Goal: Task Accomplishment & Management: Complete application form

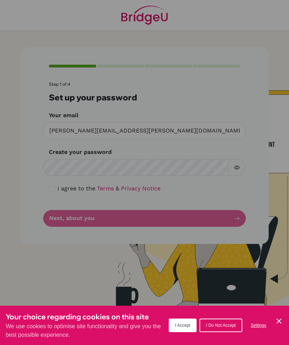
click at [184, 323] on span "I Accept" at bounding box center [182, 325] width 15 height 5
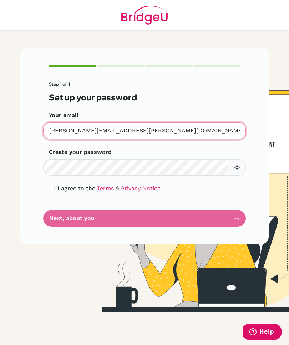
click at [159, 131] on input "isabella.perez@colegiobolivar.org" at bounding box center [144, 130] width 203 height 17
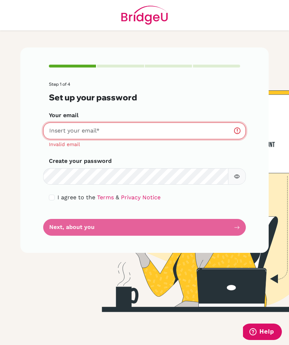
type input "[PERSON_NAME][EMAIL_ADDRESS][PERSON_NAME][DOMAIN_NAME]"
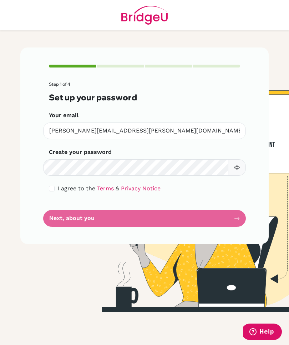
click at [50, 191] on input "checkbox" at bounding box center [52, 189] width 6 height 6
checkbox input "true"
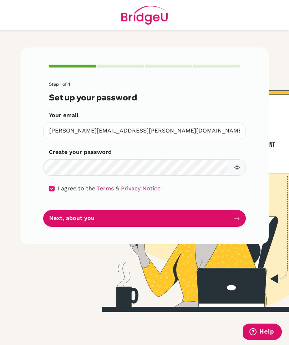
click at [234, 167] on icon "button" at bounding box center [237, 168] width 6 height 6
click at [169, 214] on button "Next, about you" at bounding box center [144, 218] width 203 height 17
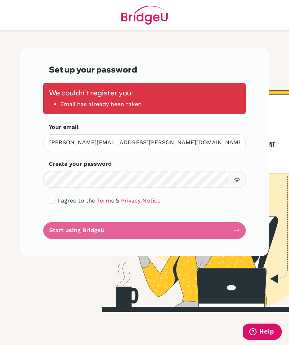
click at [246, 209] on div "Set up your password We couldn't register you: Email has already been taken You…" at bounding box center [144, 151] width 248 height 209
click at [206, 215] on form "Set up your password We couldn't register you: Email has already been taken You…" at bounding box center [144, 152] width 191 height 174
click at [51, 198] on input "checkbox" at bounding box center [52, 201] width 6 height 6
checkbox input "true"
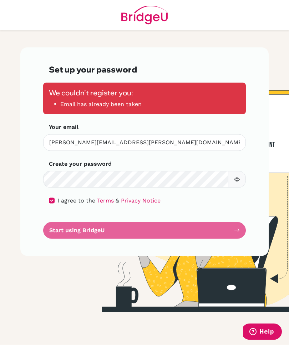
scroll to position [15, 0]
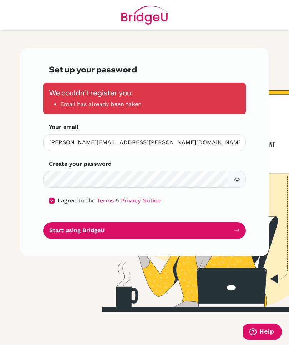
click at [197, 222] on button "Start using BridgeU" at bounding box center [144, 230] width 203 height 17
